Goal: Task Accomplishment & Management: Complete application form

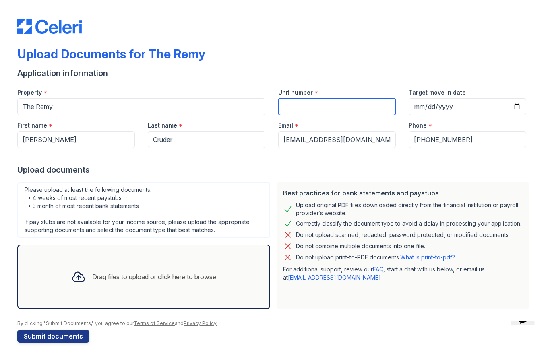
click at [341, 111] on input "Unit number" at bounding box center [337, 106] width 118 height 17
type input "516"
click at [487, 98] on input "Target move in date" at bounding box center [468, 106] width 118 height 17
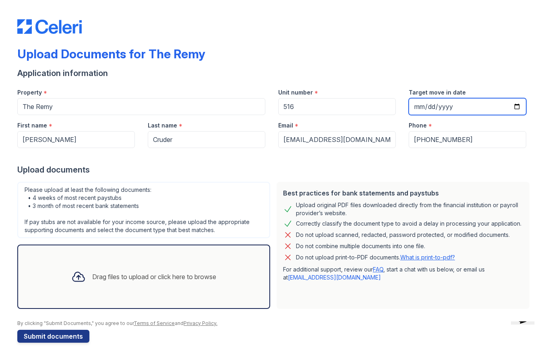
type input "[DATE]"
click at [161, 279] on div "Drag files to upload or click here to browse" at bounding box center [154, 277] width 124 height 10
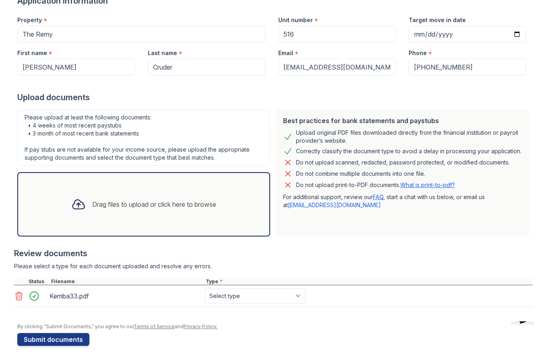
scroll to position [72, 0]
click at [124, 198] on div "Drag files to upload or click here to browse" at bounding box center [144, 204] width 158 height 27
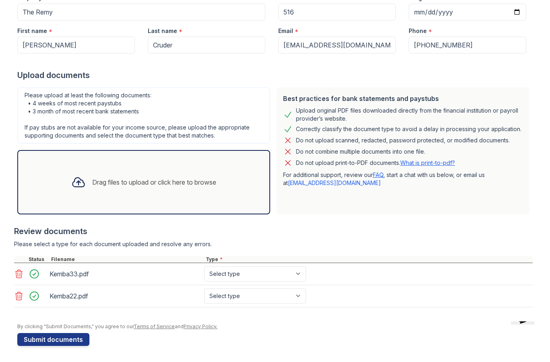
scroll to position [95, 0]
click at [198, 183] on div "Drag files to upload or click here to browse" at bounding box center [154, 183] width 124 height 10
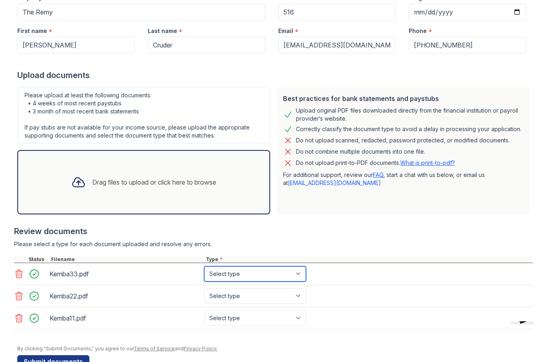
click at [286, 274] on select "Select type Paystub Bank Statement Offer Letter Tax Documents Benefit Award Let…" at bounding box center [255, 273] width 102 height 15
select select "bank_statement"
click at [274, 297] on select "Select type Paystub Bank Statement Offer Letter Tax Documents Benefit Award Let…" at bounding box center [255, 296] width 102 height 15
select select "bank_statement"
click at [263, 314] on select "Select type Paystub Bank Statement Offer Letter Tax Documents Benefit Award Let…" at bounding box center [255, 318] width 102 height 15
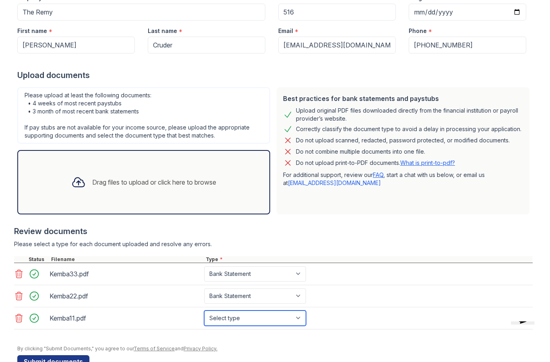
click at [263, 321] on select "Select type Paystub Bank Statement Offer Letter Tax Documents Benefit Award Let…" at bounding box center [255, 318] width 102 height 15
select select "bank_statement"
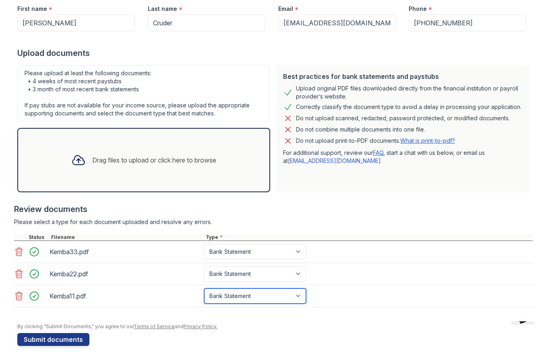
scroll to position [117, 0]
click at [144, 161] on div "Drag files to upload or click here to browse" at bounding box center [154, 160] width 124 height 10
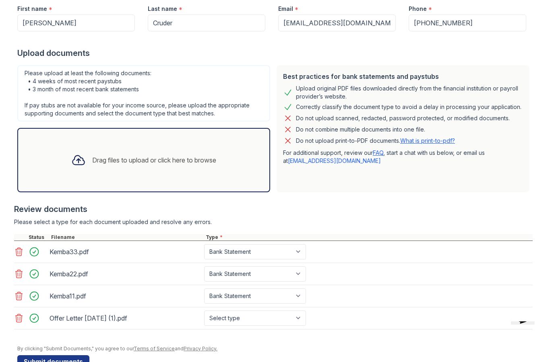
click at [277, 321] on select "Select type Paystub Bank Statement Offer Letter Tax Documents Benefit Award Let…" at bounding box center [255, 318] width 102 height 15
select select "offer_letter"
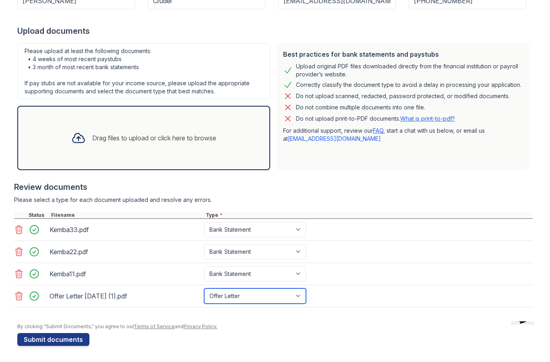
scroll to position [139, 0]
click at [169, 138] on div "Drag files to upload or click here to browse" at bounding box center [154, 138] width 124 height 10
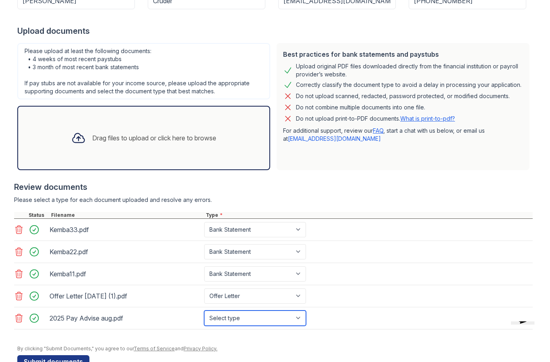
click at [280, 318] on select "Select type Paystub Bank Statement Offer Letter Tax Documents Benefit Award Let…" at bounding box center [255, 318] width 102 height 15
select select "paystub"
click at [21, 318] on icon at bounding box center [19, 319] width 10 height 10
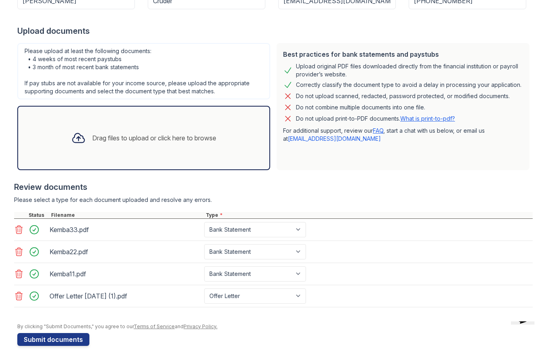
click at [62, 339] on button "Submit documents" at bounding box center [53, 339] width 72 height 13
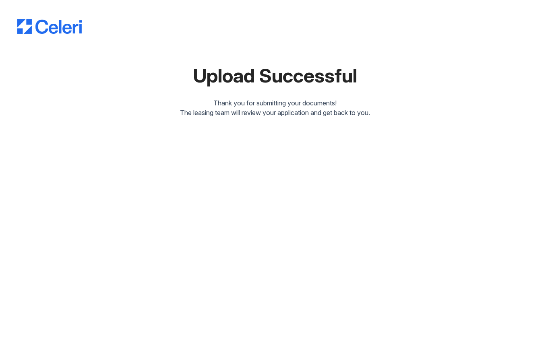
click at [242, 340] on div "Upload Successful Thank you for submitting your documents! The leasing team wil…" at bounding box center [275, 181] width 550 height 362
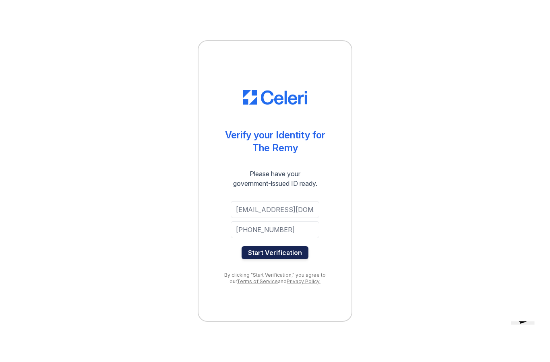
click at [286, 253] on button "Start Verification" at bounding box center [275, 252] width 67 height 13
